Goal: Find specific page/section: Find specific page/section

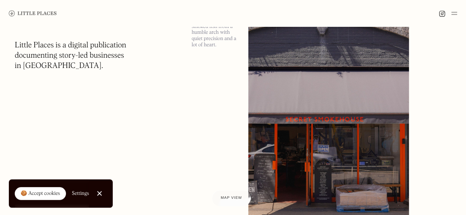
scroll to position [3316, 0]
drag, startPoint x: 4, startPoint y: 148, endPoint x: 3, endPoint y: 163, distance: 15.5
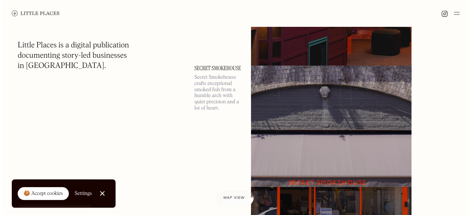
scroll to position [3250, 0]
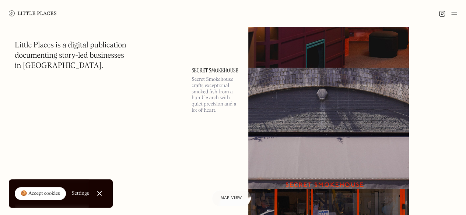
click at [218, 70] on link "Secret Smokehouse" at bounding box center [215, 71] width 48 height 6
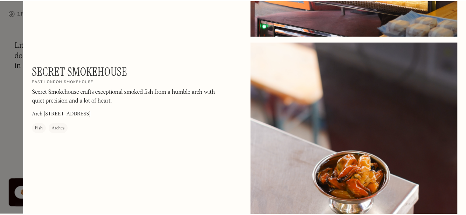
scroll to position [499, 0]
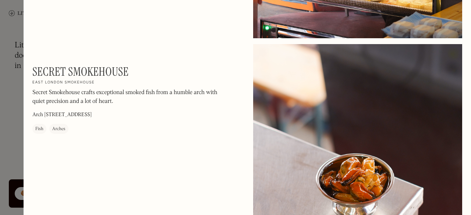
click at [0, 108] on div at bounding box center [235, 107] width 471 height 215
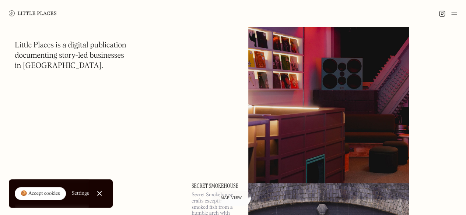
scroll to position [3135, 0]
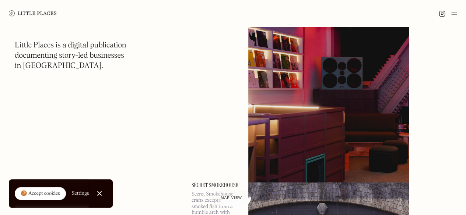
click at [99, 193] on div at bounding box center [99, 193] width 5 height 5
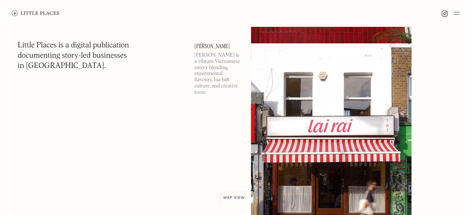
scroll to position [4122, 0]
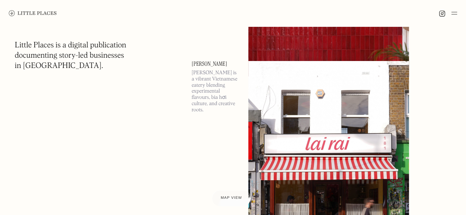
click at [201, 67] on link "[PERSON_NAME]" at bounding box center [215, 64] width 48 height 6
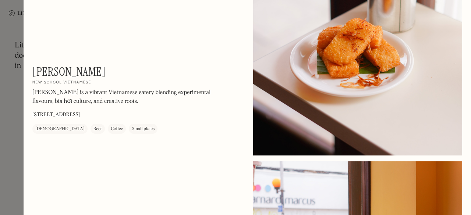
scroll to position [345, 0]
